Goal: Task Accomplishment & Management: Complete application form

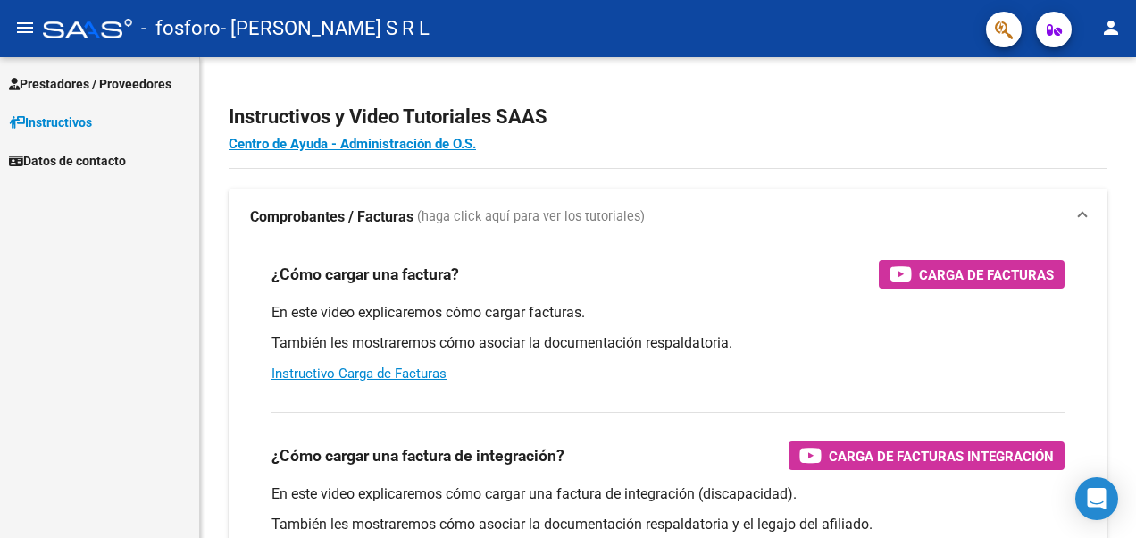
click at [155, 134] on link "Instructivos" at bounding box center [99, 122] width 199 height 38
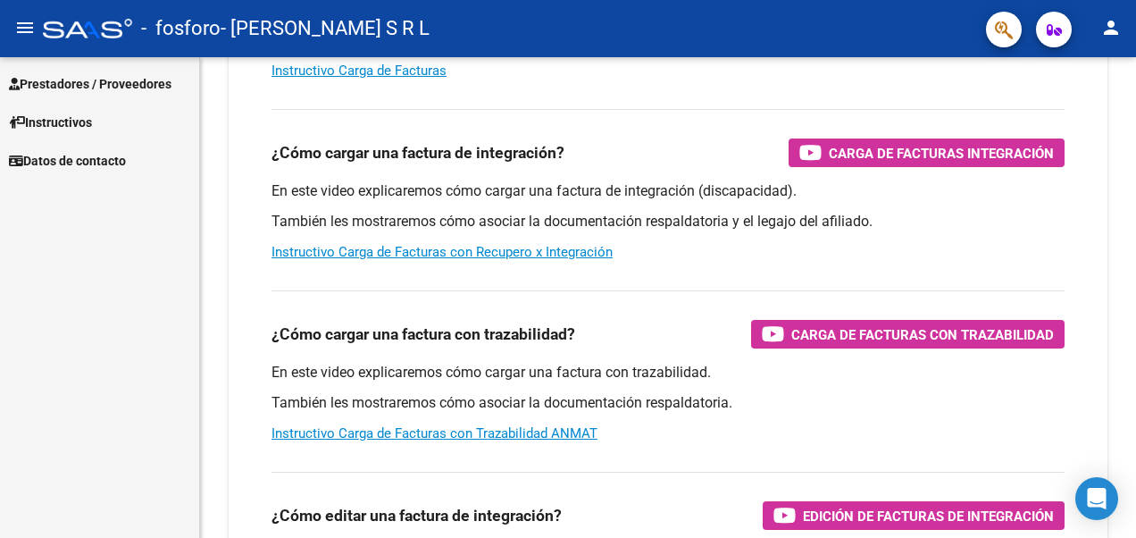
scroll to position [357, 0]
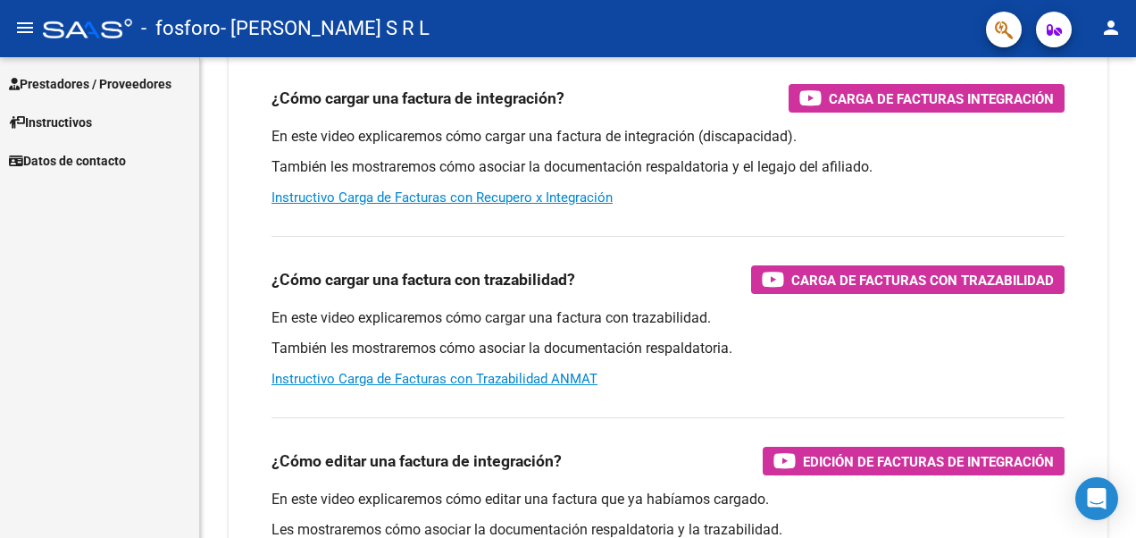
click at [108, 81] on span "Prestadores / Proveedores" at bounding box center [90, 84] width 163 height 20
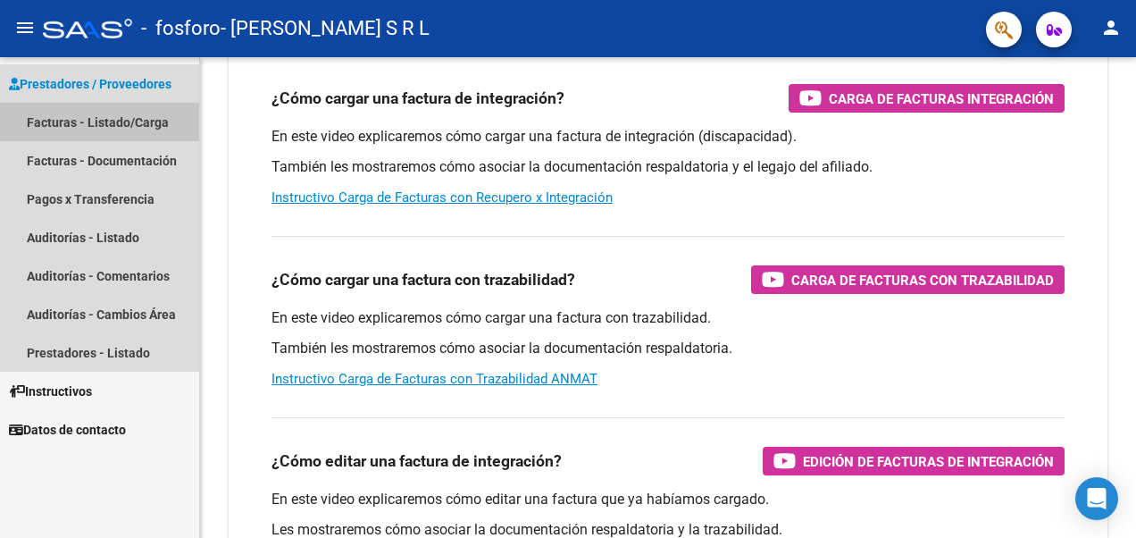
click at [90, 123] on link "Facturas - Listado/Carga" at bounding box center [99, 122] width 199 height 38
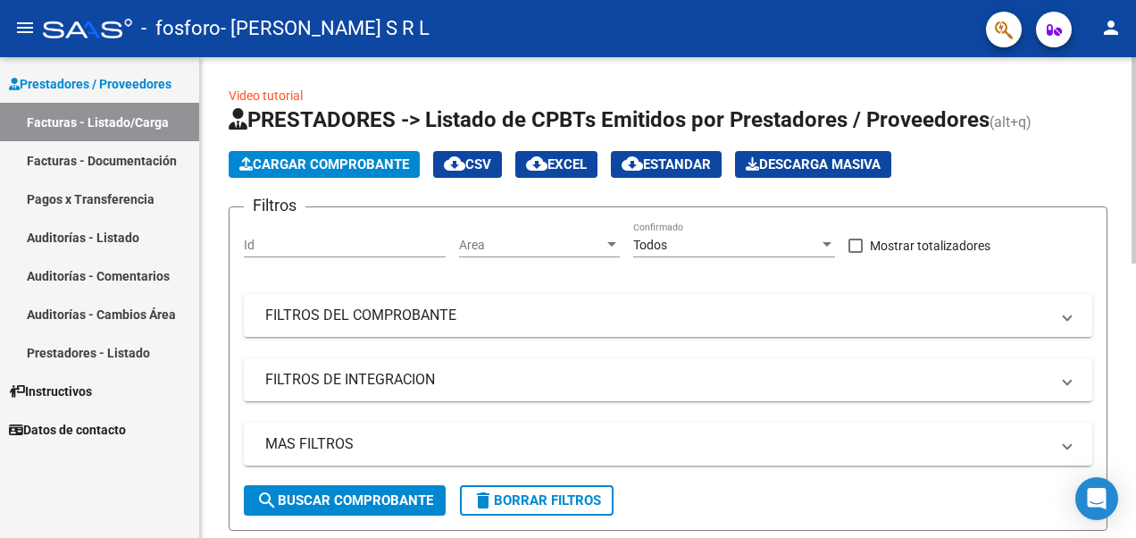
click at [321, 165] on span "Cargar Comprobante" at bounding box center [324, 164] width 170 height 16
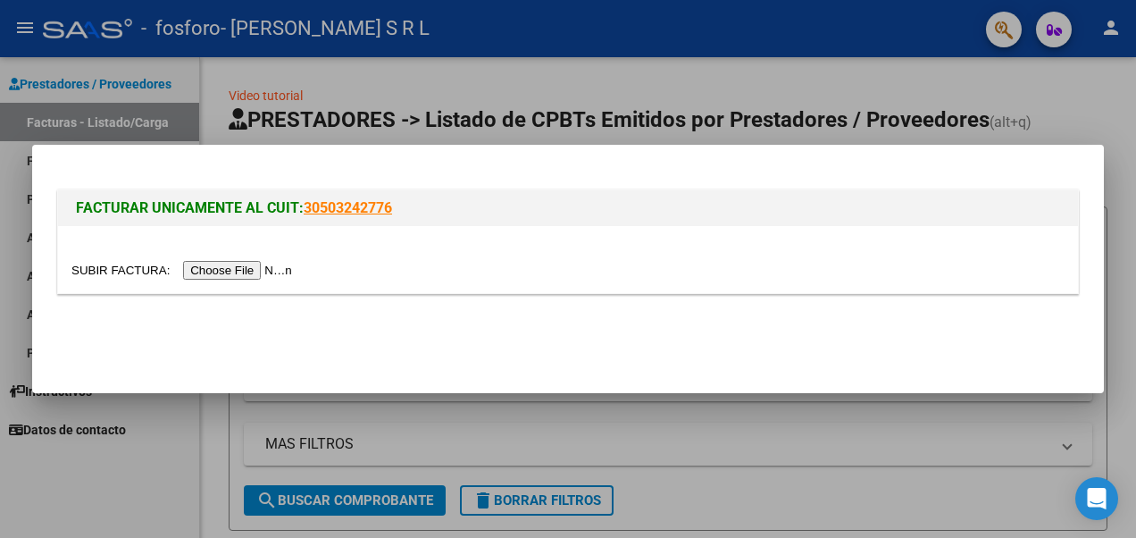
click at [225, 270] on input "file" at bounding box center [184, 270] width 226 height 19
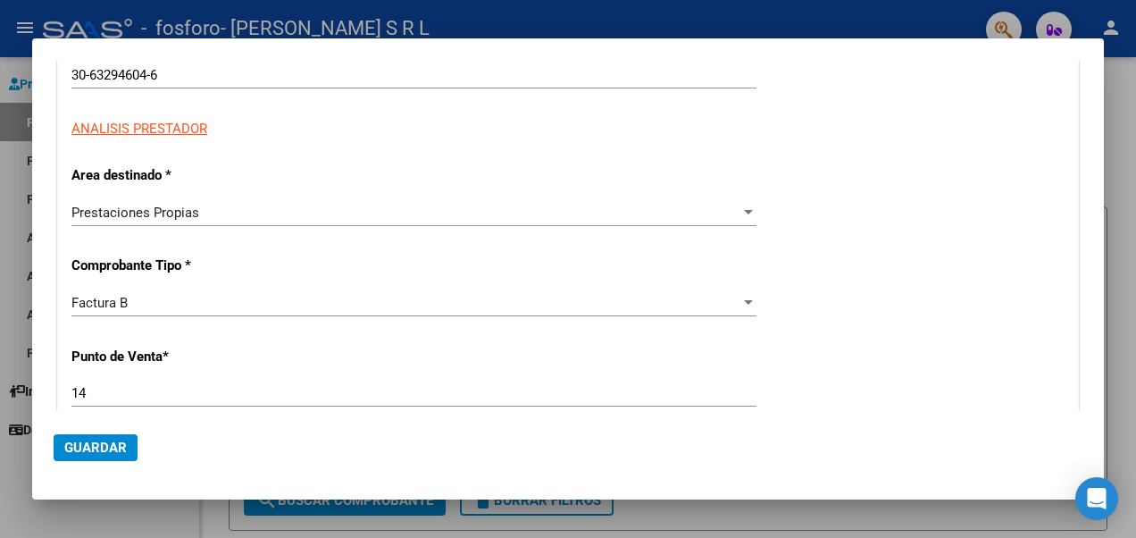
scroll to position [179, 0]
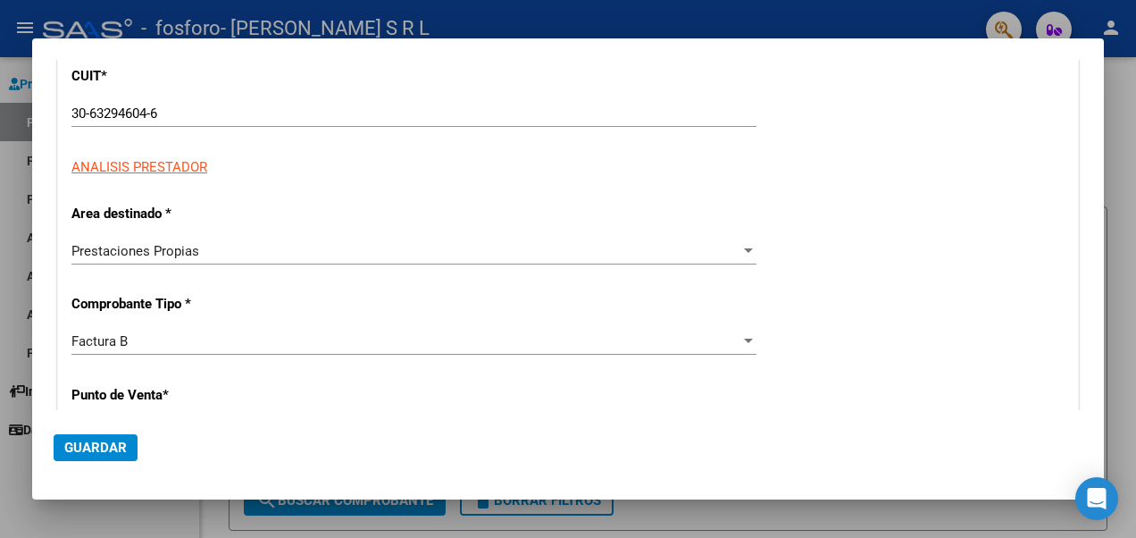
click at [186, 250] on span "Prestaciones Propias" at bounding box center [135, 251] width 128 height 16
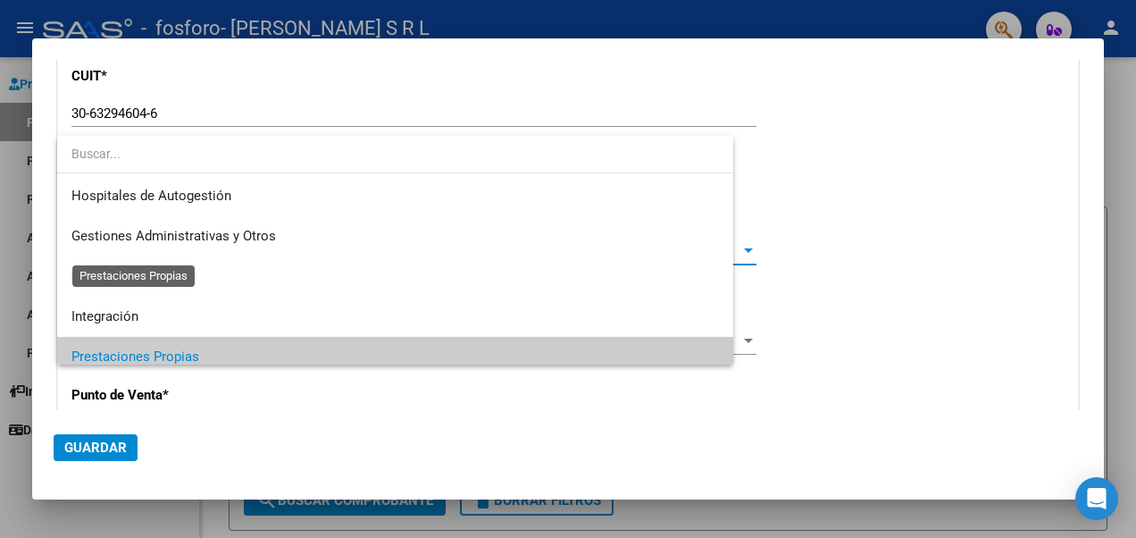
scroll to position [106, 0]
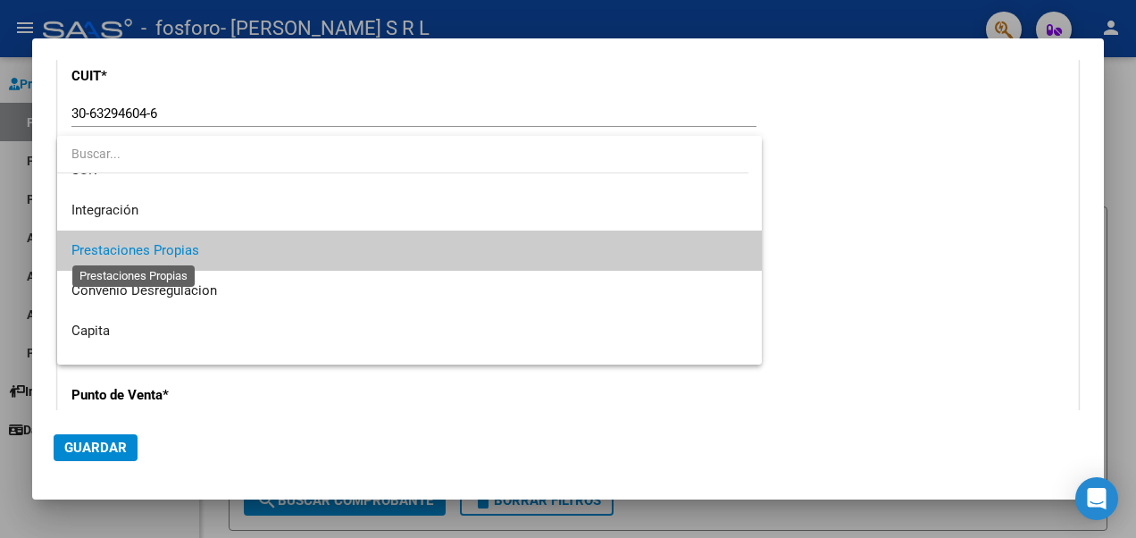
click at [186, 250] on span "Prestaciones Propias" at bounding box center [135, 250] width 128 height 16
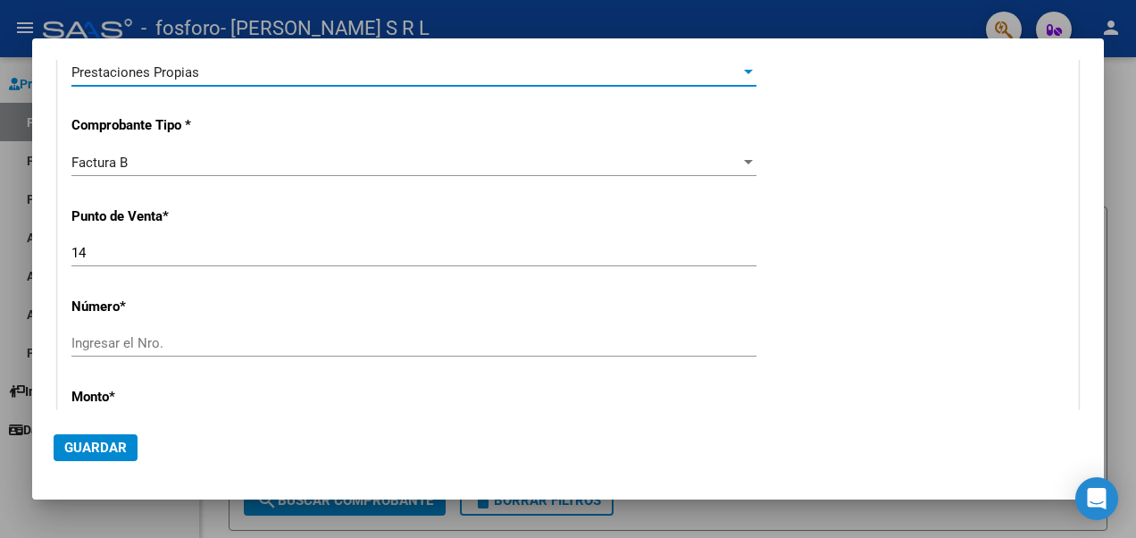
scroll to position [447, 0]
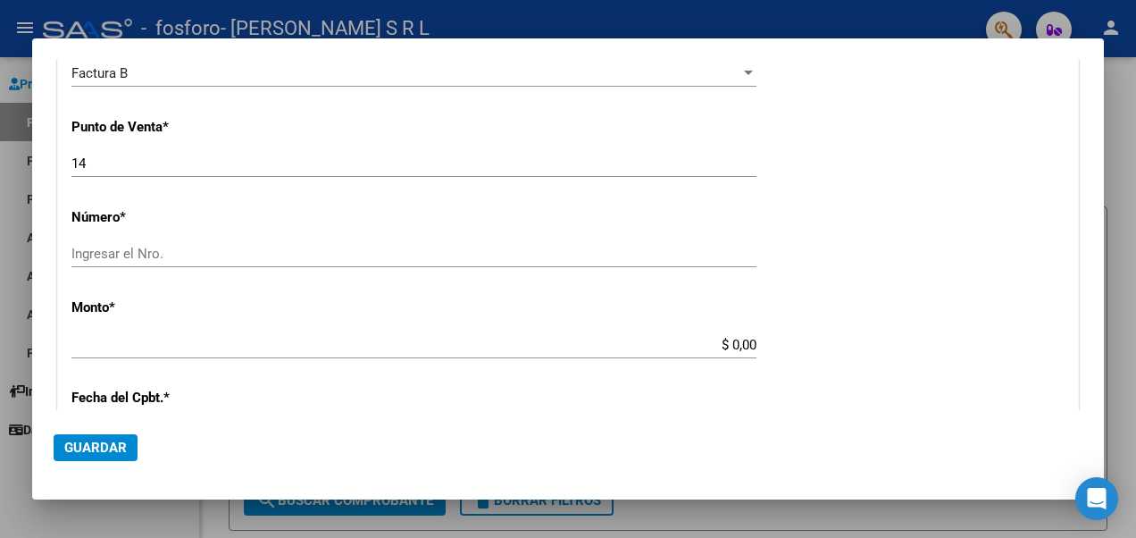
click at [194, 248] on input "Ingresar el Nro." at bounding box center [413, 254] width 685 height 16
click at [140, 264] on div "Ingresar el Nro." at bounding box center [413, 253] width 685 height 27
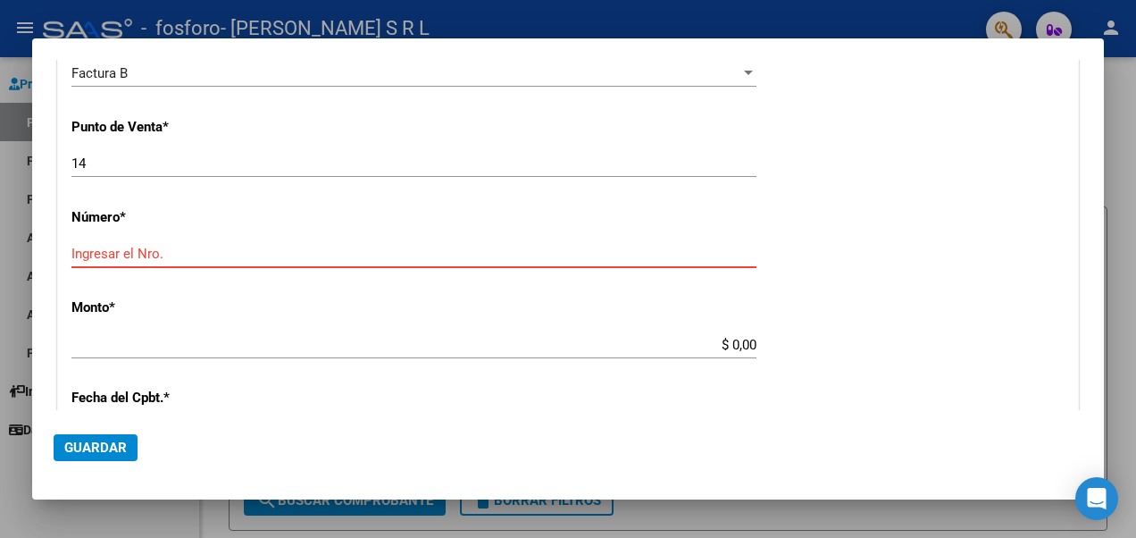
click at [145, 255] on input "Ingresar el Nro." at bounding box center [413, 254] width 685 height 16
paste input "00002303"
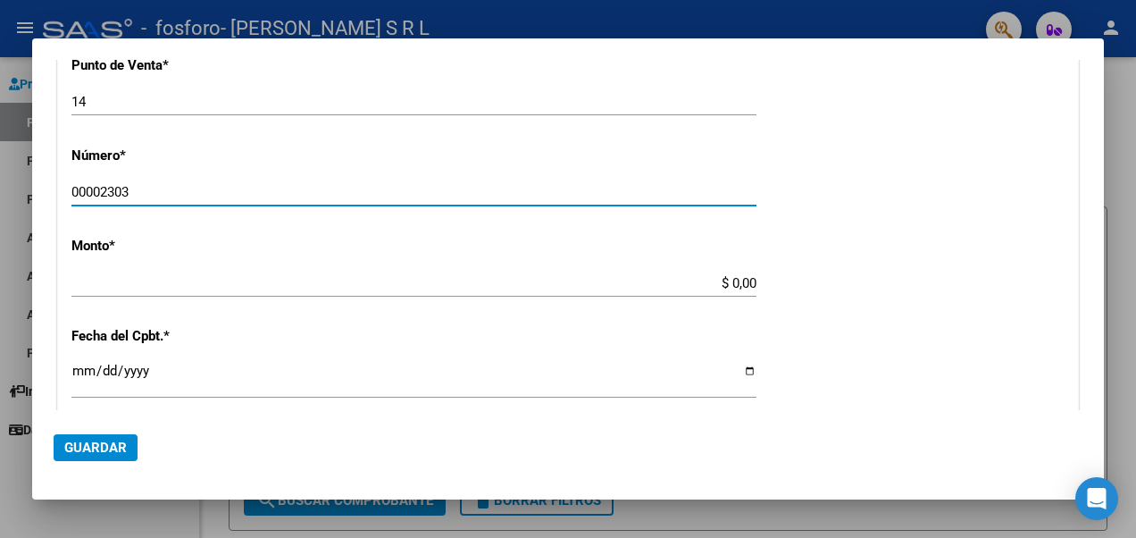
scroll to position [536, 0]
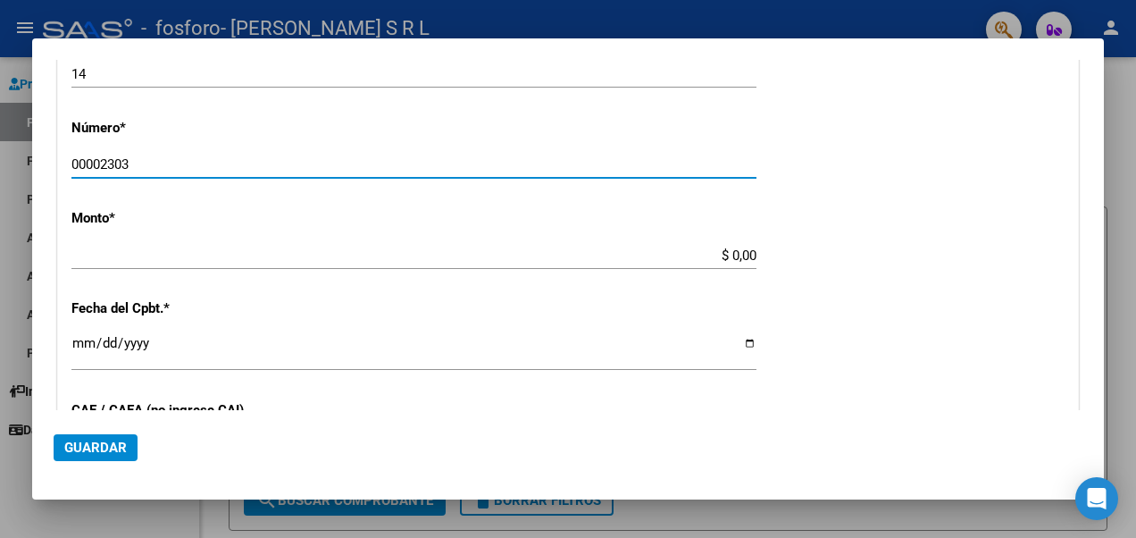
type input "00002303"
click at [200, 253] on input "$ 0,00" at bounding box center [413, 255] width 685 height 16
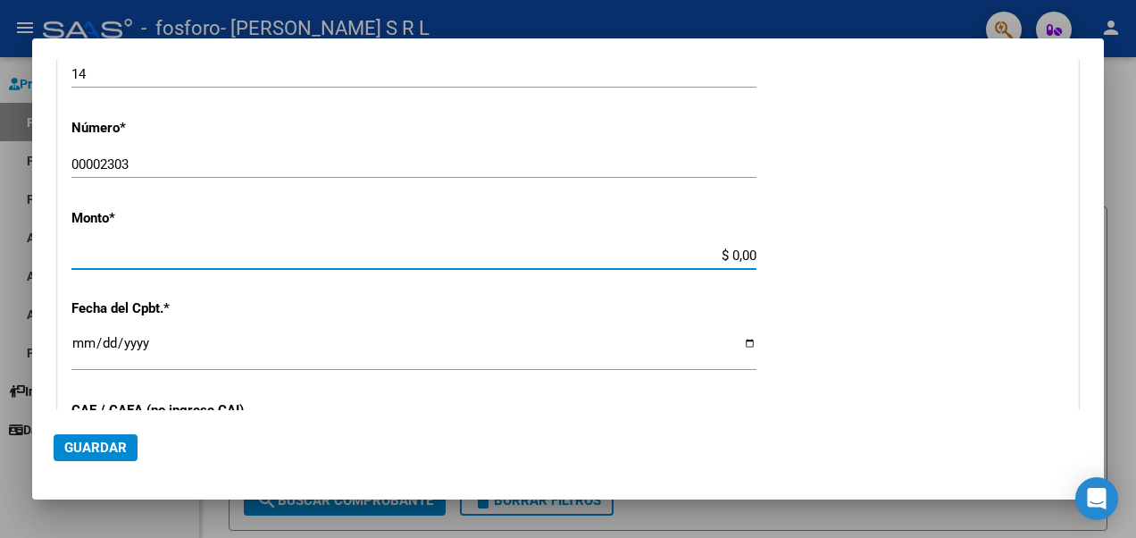
type input "$ 111.136,93"
type input "[DATE]"
type input "75306750032176"
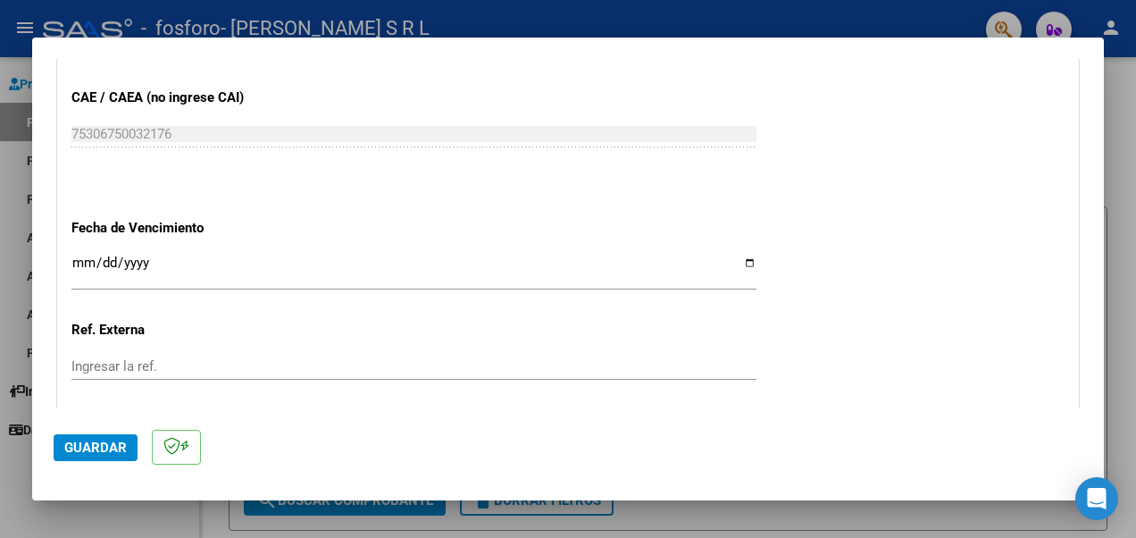
scroll to position [983, 0]
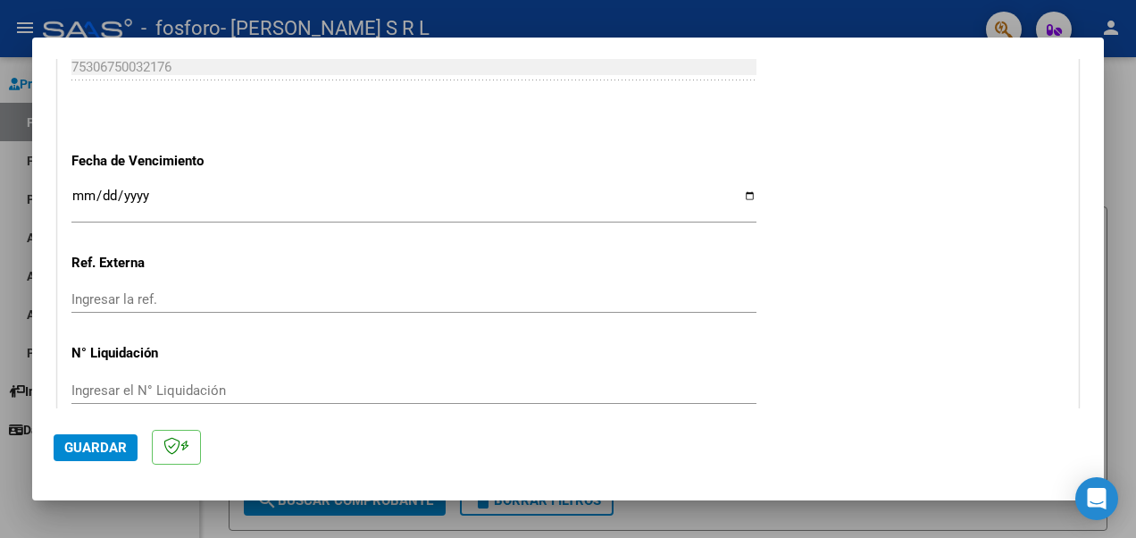
click at [81, 196] on input "Ingresar la fecha" at bounding box center [413, 202] width 685 height 29
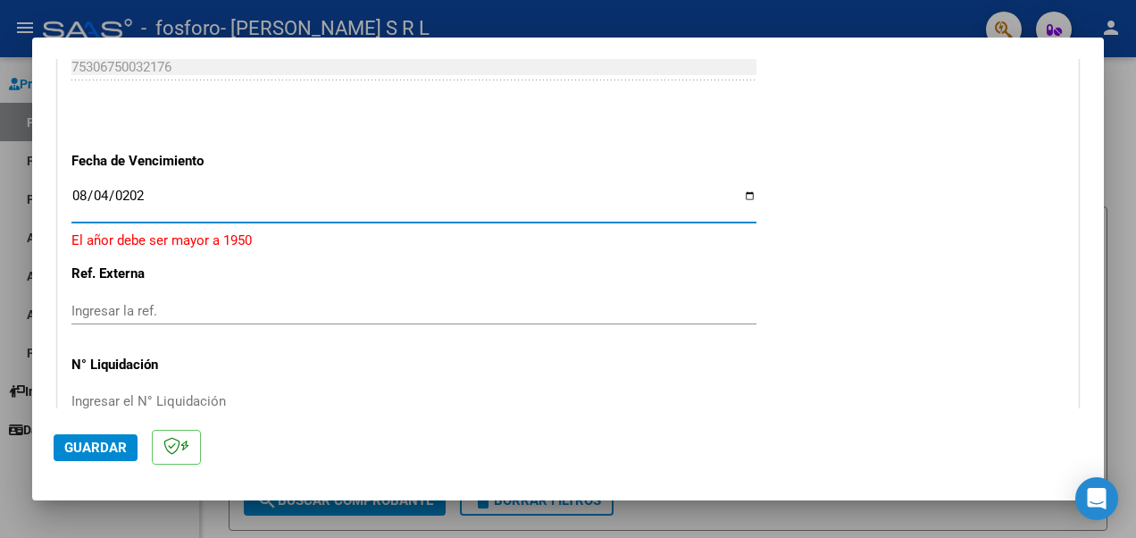
type input "[DATE]"
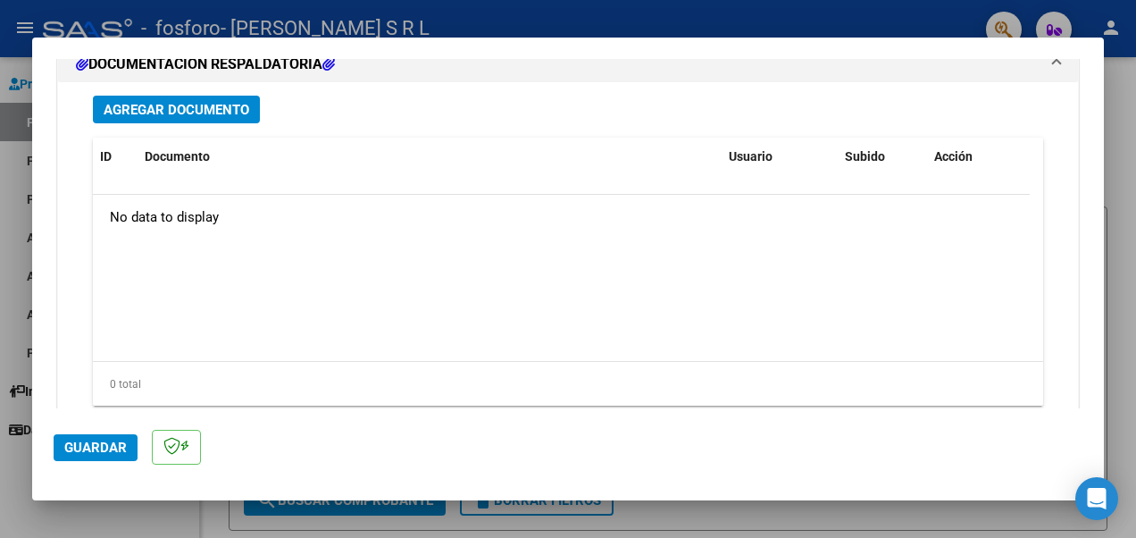
scroll to position [1340, 0]
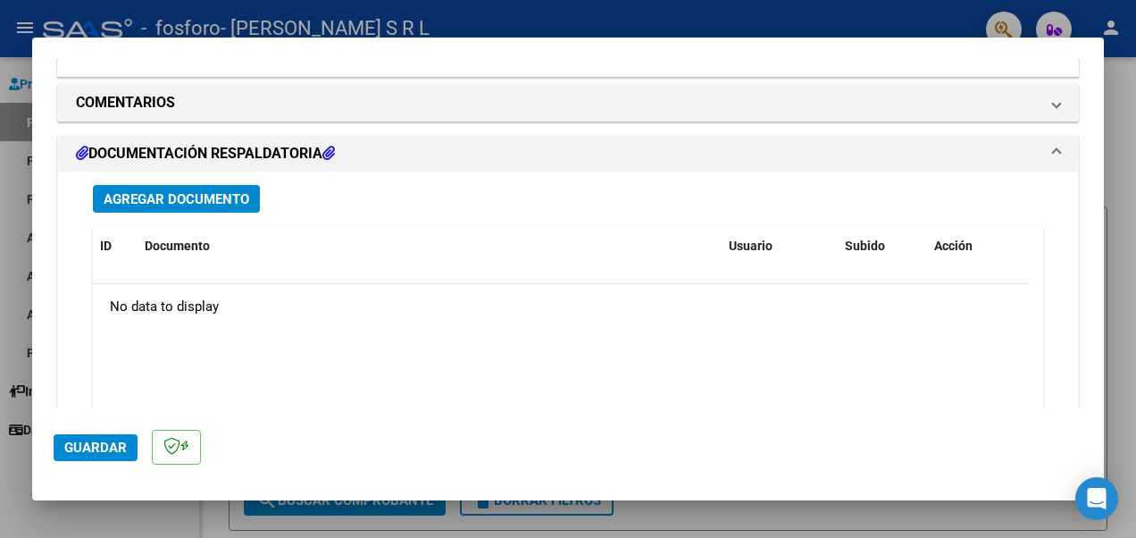
click at [193, 188] on button "Agregar Documento" at bounding box center [176, 199] width 167 height 28
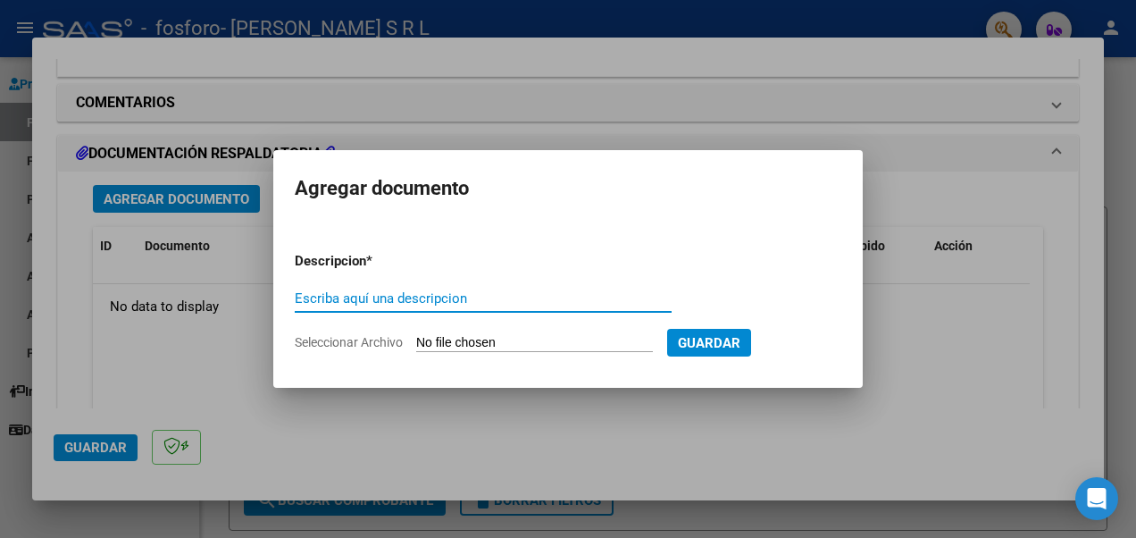
click at [525, 345] on input "Seleccionar Archivo" at bounding box center [534, 343] width 237 height 17
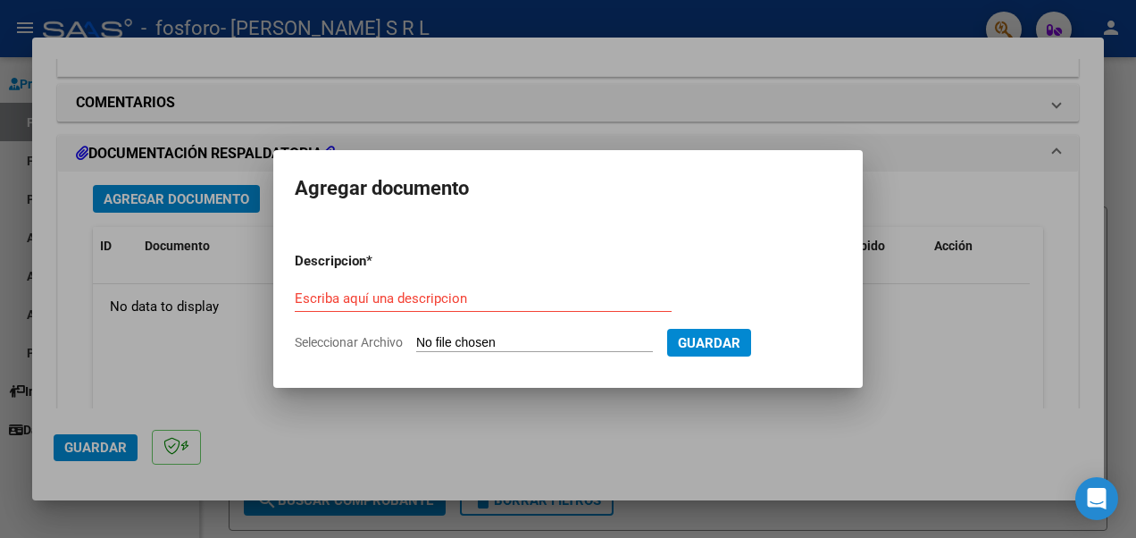
type input "C:\fakepath\Detalle Debito - fac2064.pdf"
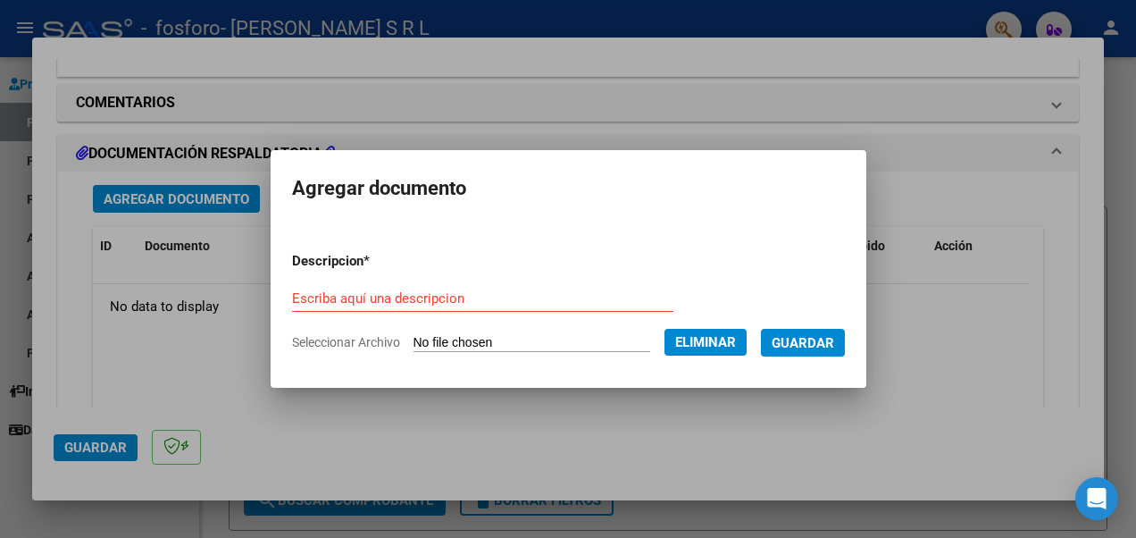
click at [832, 345] on span "Guardar" at bounding box center [803, 343] width 63 height 16
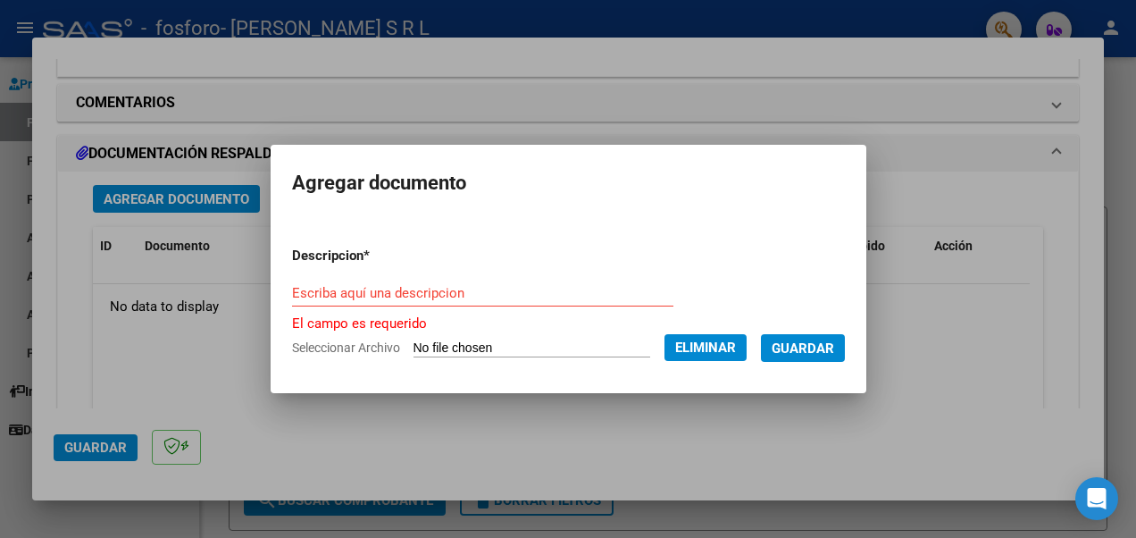
click at [465, 305] on div "Escriba aquí una descripcion" at bounding box center [482, 293] width 381 height 27
click at [474, 297] on input "Escriba aquí una descripcion" at bounding box center [482, 293] width 381 height 16
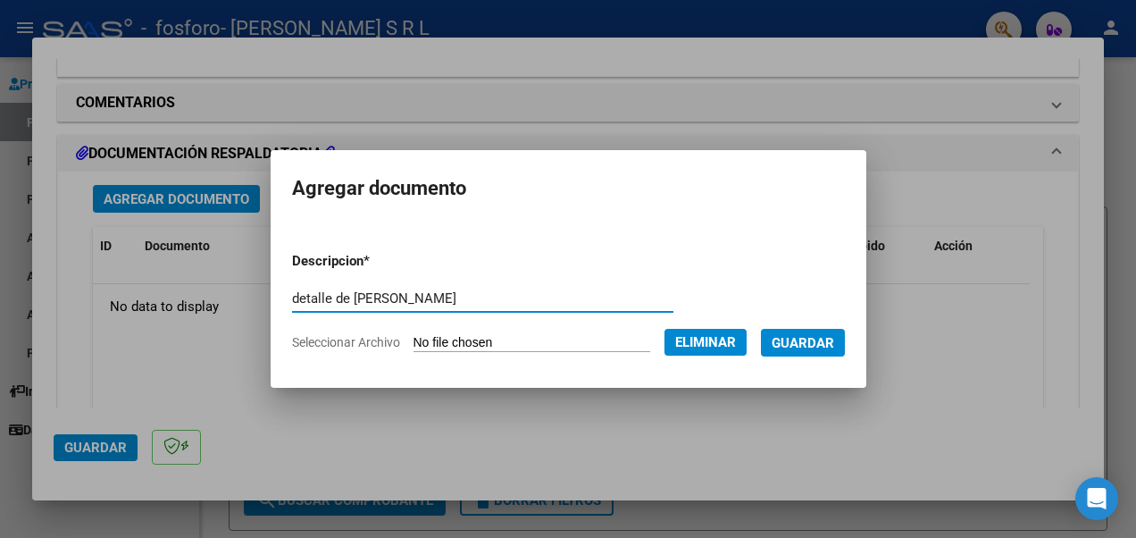
type input "detalle de [PERSON_NAME]"
click at [834, 335] on span "Guardar" at bounding box center [803, 343] width 63 height 16
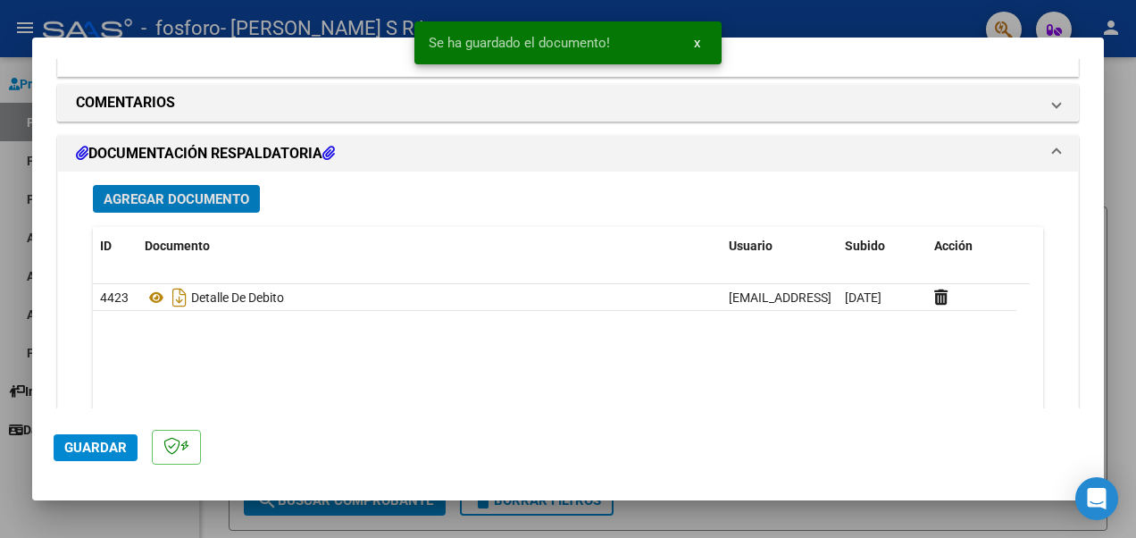
click at [105, 448] on span "Guardar" at bounding box center [95, 447] width 63 height 16
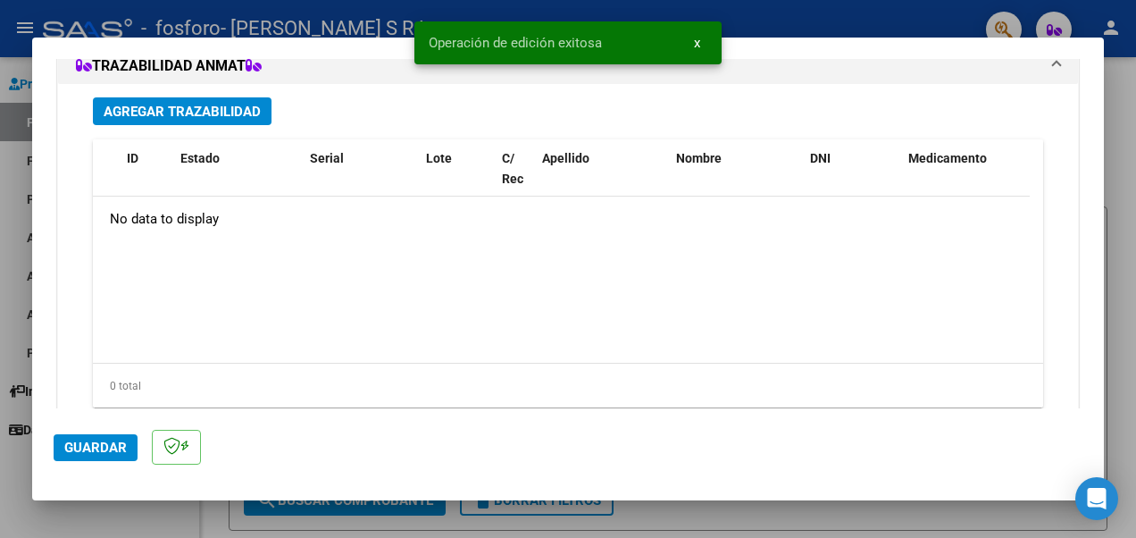
scroll to position [1897, 0]
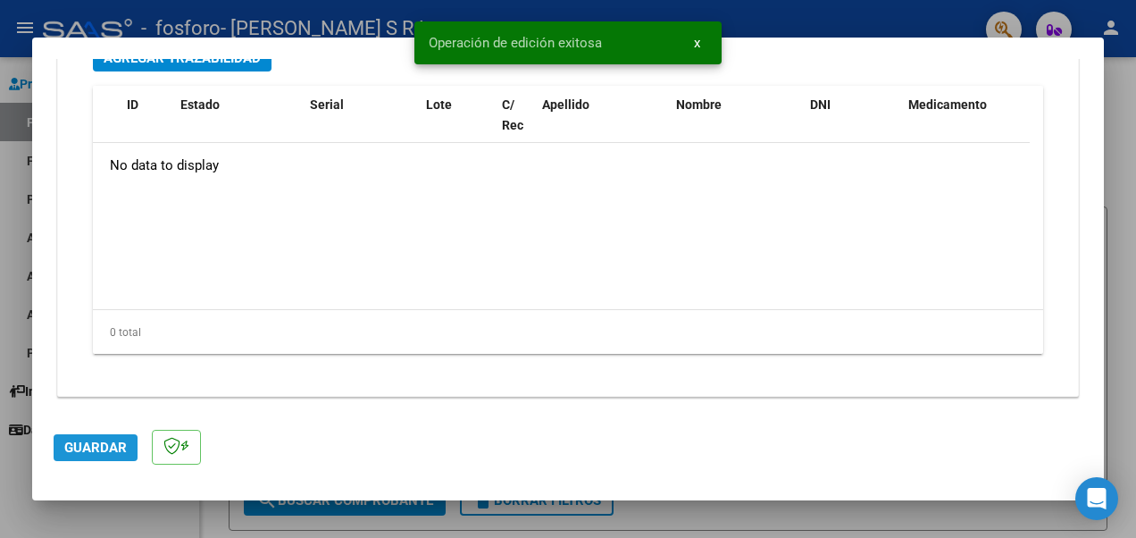
click at [71, 449] on span "Guardar" at bounding box center [95, 447] width 63 height 16
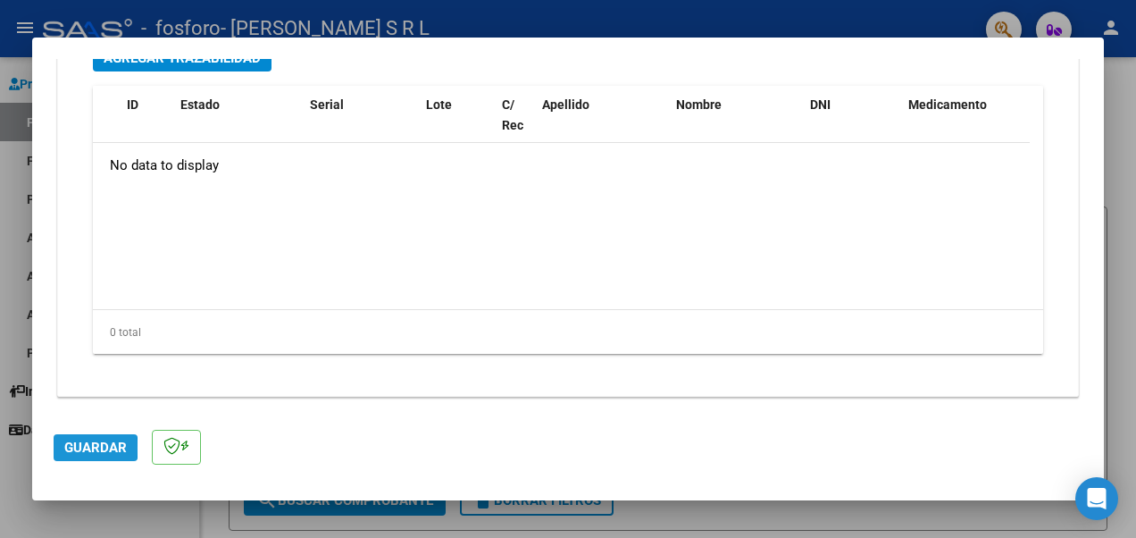
click at [64, 448] on button "Guardar" at bounding box center [96, 447] width 84 height 27
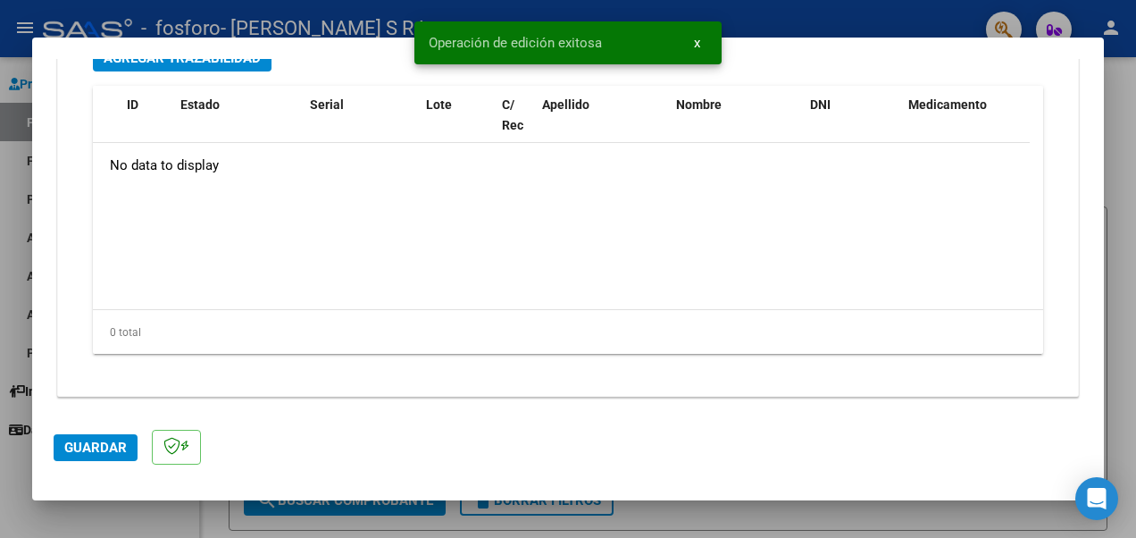
click at [543, 509] on div at bounding box center [568, 269] width 1136 height 538
type input "$ 0,00"
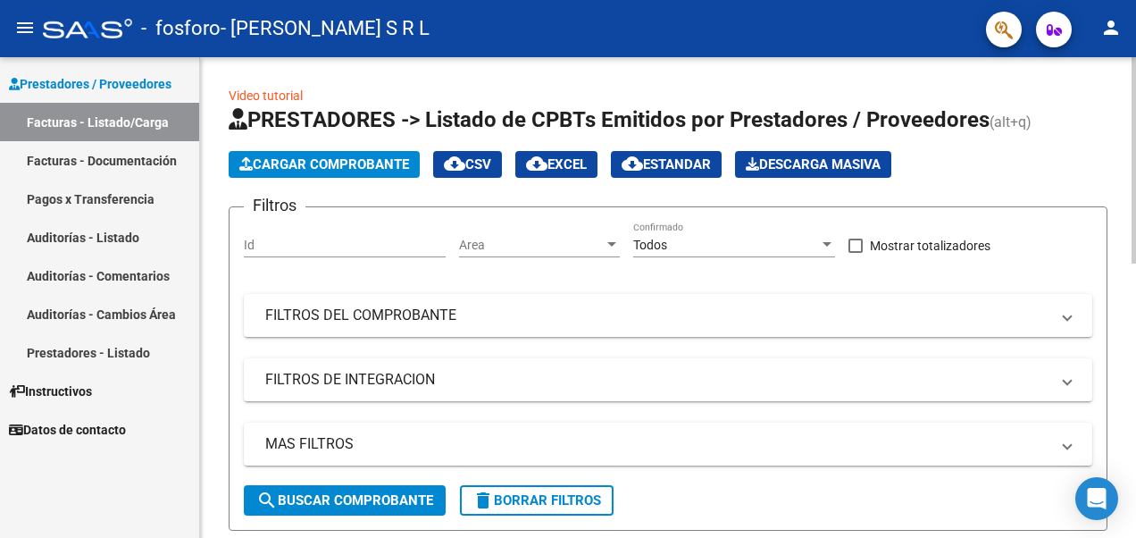
click at [587, 157] on span "cloud_download EXCEL" at bounding box center [556, 164] width 61 height 16
